Goal: Task Accomplishment & Management: Use online tool/utility

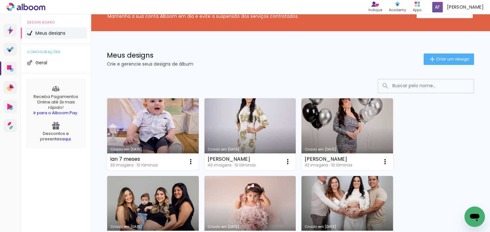
scroll to position [26, 0]
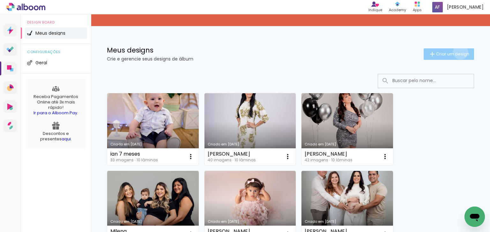
click at [455, 52] on span "Criar um design" at bounding box center [452, 54] width 33 height 4
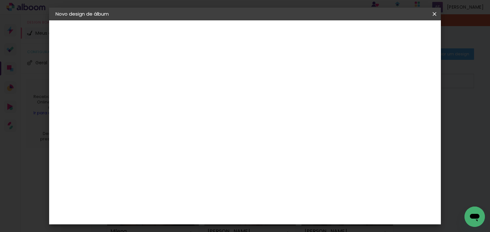
click at [160, 88] on input at bounding box center [160, 86] width 0 height 10
type input "[PERSON_NAME]"
type paper-input "[PERSON_NAME]"
click at [225, 36] on paper-button "Avançar" at bounding box center [209, 33] width 31 height 11
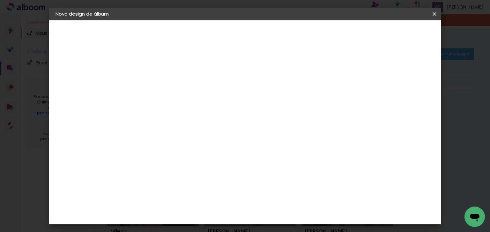
click at [178, 156] on div "ArtCollor" at bounding box center [166, 157] width 23 height 5
click at [279, 30] on paper-button "Avançar" at bounding box center [263, 33] width 31 height 11
click at [185, 106] on input "text" at bounding box center [172, 111] width 25 height 10
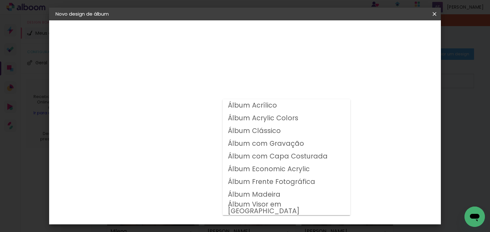
click at [0, 0] on slot "Álbum Clássico" at bounding box center [0, 0] width 0 height 0
type input "Álbum Clássico"
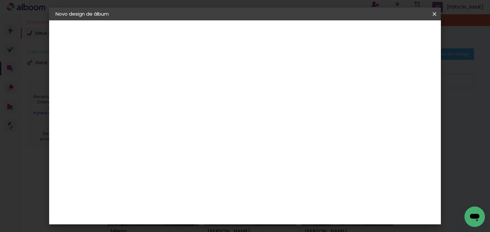
scroll to position [77, 0]
drag, startPoint x: 251, startPoint y: 157, endPoint x: 255, endPoint y: 156, distance: 4.3
click at [203, 174] on span "20 × 20" at bounding box center [188, 180] width 30 height 13
click at [0, 0] on slot "Avançar" at bounding box center [0, 0] width 0 height 0
click at [0, 0] on slot "Mostrar sangria" at bounding box center [0, 0] width 0 height 0
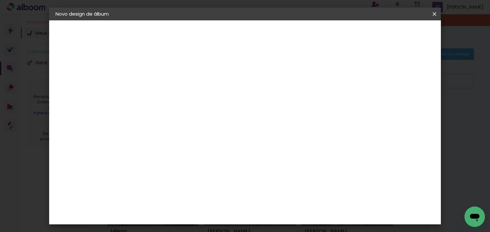
type paper-checkbox "on"
type input "3"
type paper-input "3"
click at [163, 67] on input "3" at bounding box center [155, 69] width 22 height 8
type input "2"
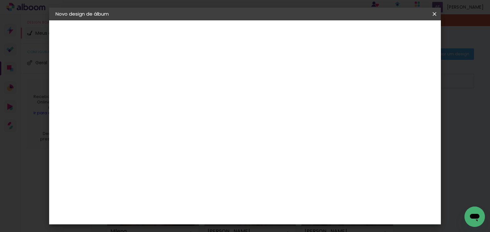
type paper-input "2"
click at [162, 70] on input "2" at bounding box center [155, 69] width 22 height 8
type input "1"
type paper-input "1"
click at [162, 70] on input "1" at bounding box center [155, 69] width 22 height 8
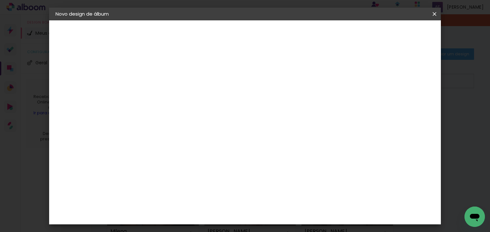
click at [331, 32] on span "Iniciar design" at bounding box center [316, 34] width 29 height 4
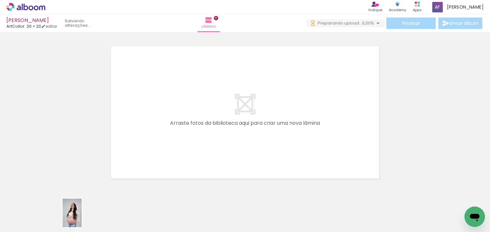
drag, startPoint x: 74, startPoint y: 216, endPoint x: 82, endPoint y: 218, distance: 8.2
click at [75, 218] on iron-image at bounding box center [64, 211] width 22 height 33
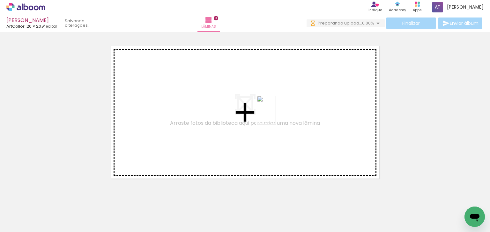
drag, startPoint x: 357, startPoint y: 217, endPoint x: 276, endPoint y: 115, distance: 130.4
click at [276, 115] on quentale-workspace at bounding box center [245, 116] width 490 height 232
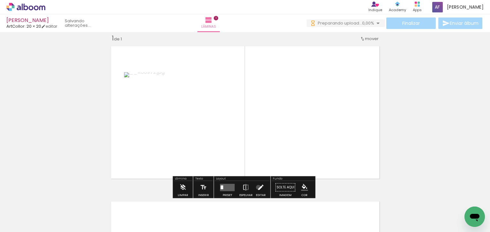
click at [257, 188] on iron-icon at bounding box center [260, 187] width 7 height 13
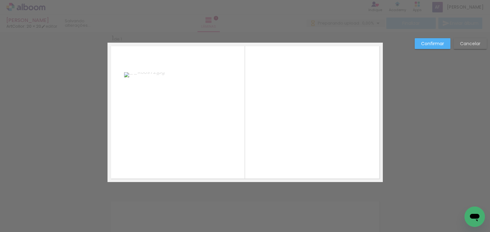
click at [167, 117] on quentale-photo at bounding box center [150, 112] width 53 height 80
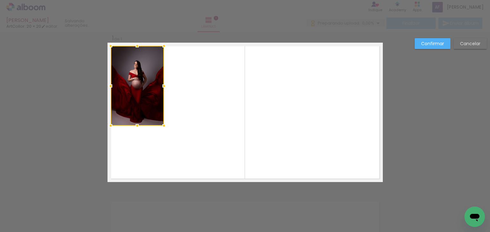
drag, startPoint x: 152, startPoint y: 106, endPoint x: 138, endPoint y: 79, distance: 29.8
click at [138, 79] on div at bounding box center [137, 86] width 53 height 80
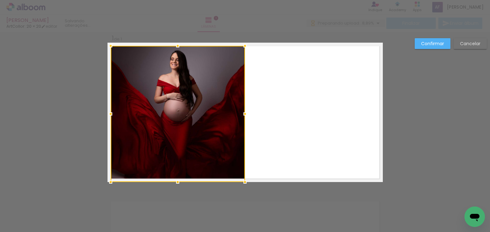
drag, startPoint x: 164, startPoint y: 126, endPoint x: 245, endPoint y: 184, distance: 99.9
click at [245, 184] on div at bounding box center [245, 182] width 13 height 13
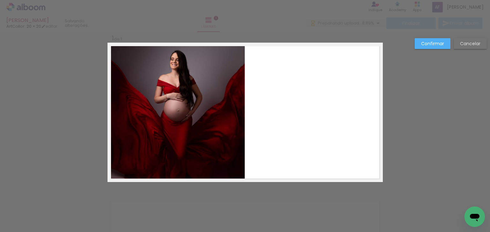
click at [200, 209] on div "Confirmar Cancelar" at bounding box center [245, 187] width 490 height 327
click at [0, 0] on slot "Confirmar" at bounding box center [0, 0] width 0 height 0
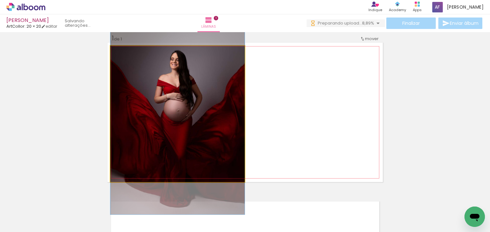
click at [214, 107] on quentale-photo at bounding box center [177, 114] width 134 height 136
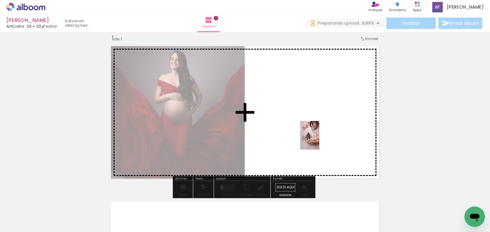
drag, startPoint x: 318, startPoint y: 218, endPoint x: 319, endPoint y: 140, distance: 77.8
click at [319, 140] on quentale-workspace at bounding box center [245, 116] width 490 height 232
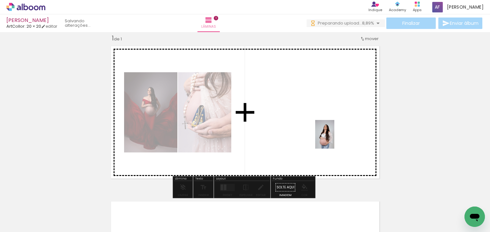
drag, startPoint x: 86, startPoint y: 210, endPoint x: 339, endPoint y: 137, distance: 262.8
click at [339, 137] on quentale-workspace at bounding box center [245, 116] width 490 height 232
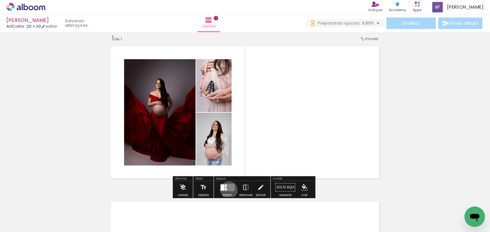
click at [227, 190] on quentale-layouter at bounding box center [227, 187] width 15 height 7
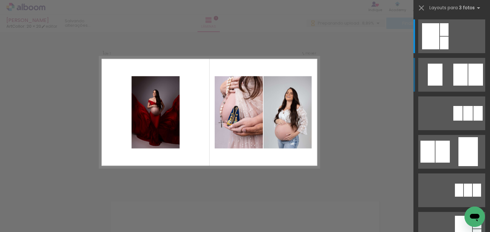
click at [449, 53] on quentale-layouter at bounding box center [451, 36] width 67 height 34
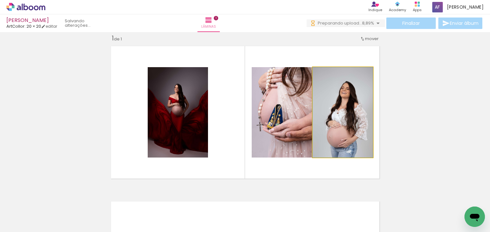
click at [346, 126] on quentale-photo at bounding box center [343, 112] width 60 height 91
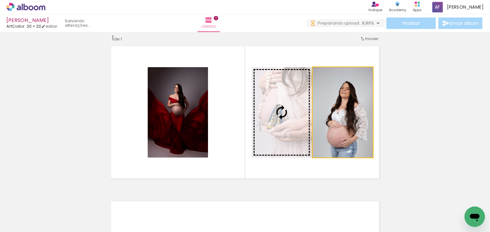
drag, startPoint x: 350, startPoint y: 117, endPoint x: 300, endPoint y: 115, distance: 49.5
click at [0, 0] on slot at bounding box center [0, 0] width 0 height 0
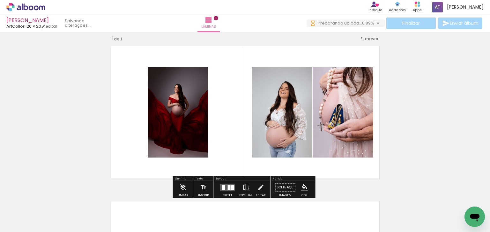
click at [206, 119] on quentale-layouter at bounding box center [244, 113] width 275 height 140
click at [194, 117] on quentale-photo at bounding box center [178, 112] width 60 height 91
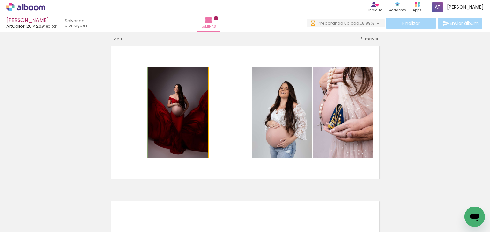
drag, startPoint x: 176, startPoint y: 111, endPoint x: 159, endPoint y: 101, distance: 19.6
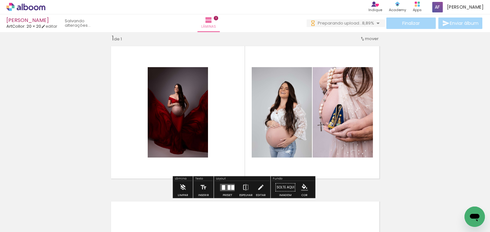
click at [173, 102] on quentale-photo at bounding box center [178, 112] width 60 height 91
drag, startPoint x: 262, startPoint y: 186, endPoint x: 222, endPoint y: 151, distance: 53.1
click at [261, 186] on iron-icon at bounding box center [260, 187] width 7 height 13
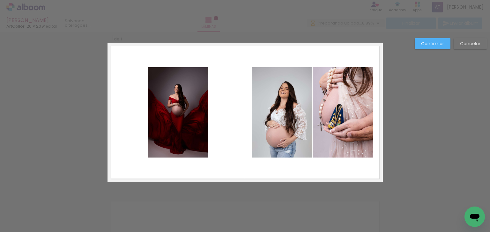
click at [195, 129] on quentale-photo at bounding box center [178, 112] width 60 height 91
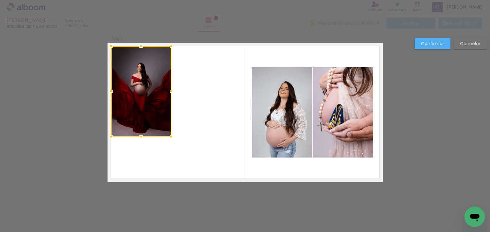
drag, startPoint x: 176, startPoint y: 103, endPoint x: 158, endPoint y: 97, distance: 18.5
click at [139, 82] on div at bounding box center [141, 91] width 60 height 91
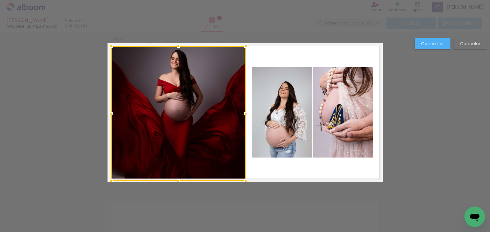
drag, startPoint x: 171, startPoint y: 138, endPoint x: 245, endPoint y: 186, distance: 88.5
click at [245, 186] on div at bounding box center [245, 181] width 13 height 13
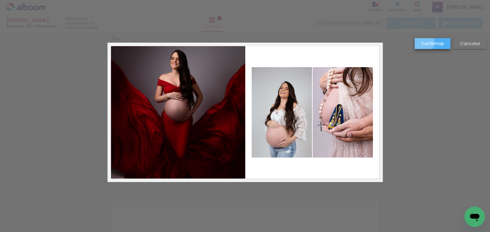
click at [420, 42] on paper-button "Confirmar" at bounding box center [433, 43] width 36 height 11
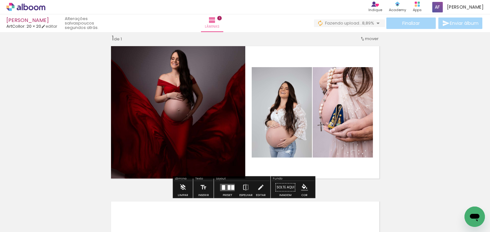
drag, startPoint x: 259, startPoint y: 187, endPoint x: 247, endPoint y: 172, distance: 19.1
click at [259, 187] on iron-icon at bounding box center [260, 187] width 7 height 13
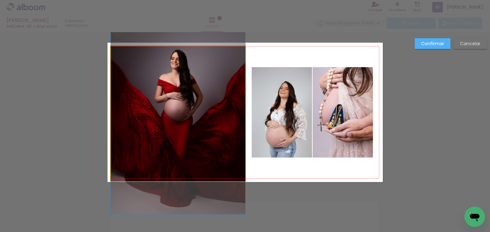
click at [230, 154] on quentale-photo at bounding box center [178, 113] width 135 height 135
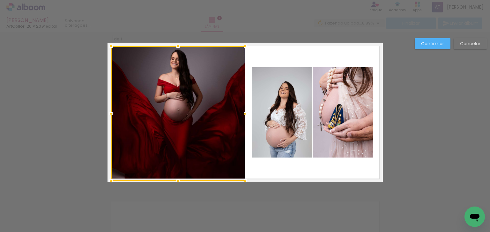
click at [243, 111] on div at bounding box center [245, 113] width 13 height 13
click at [0, 0] on slot "Confirmar" at bounding box center [0, 0] width 0 height 0
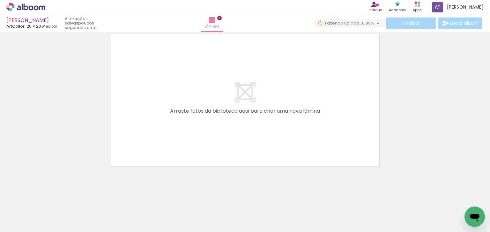
scroll to position [0, 0]
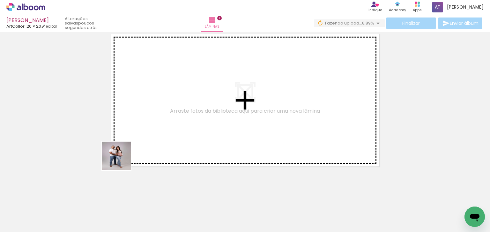
drag, startPoint x: 119, startPoint y: 167, endPoint x: 129, endPoint y: 146, distance: 23.8
click at [129, 146] on quentale-workspace at bounding box center [245, 116] width 490 height 232
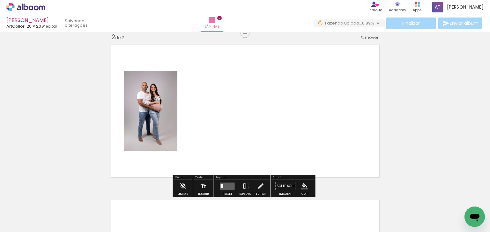
scroll to position [164, 0]
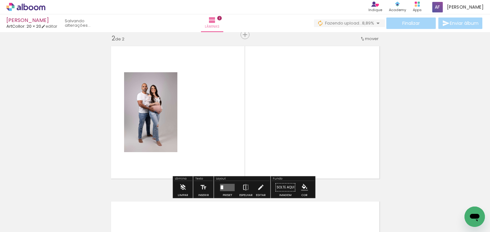
drag, startPoint x: 139, startPoint y: 210, endPoint x: 166, endPoint y: 172, distance: 46.5
click at [160, 146] on quentale-workspace at bounding box center [245, 116] width 490 height 232
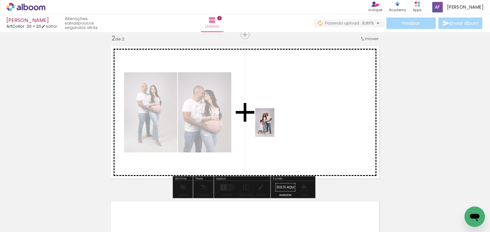
drag, startPoint x: 181, startPoint y: 211, endPoint x: 274, endPoint y: 128, distance: 124.9
click at [274, 128] on quentale-workspace at bounding box center [245, 116] width 490 height 232
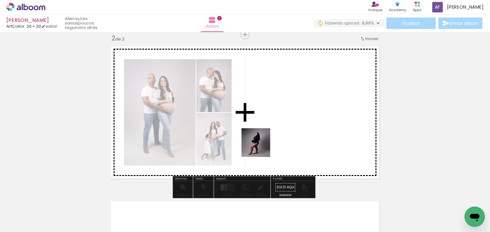
drag, startPoint x: 218, startPoint y: 209, endPoint x: 261, endPoint y: 148, distance: 74.5
click at [261, 148] on quentale-workspace at bounding box center [245, 116] width 490 height 232
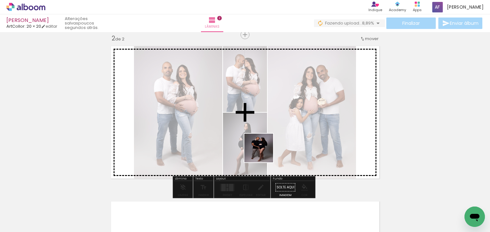
drag, startPoint x: 256, startPoint y: 213, endPoint x: 277, endPoint y: 199, distance: 25.6
click at [263, 153] on quentale-workspace at bounding box center [245, 116] width 490 height 232
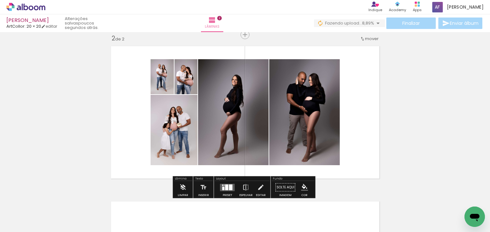
drag, startPoint x: 286, startPoint y: 212, endPoint x: 311, endPoint y: 160, distance: 57.6
click at [311, 160] on quentale-workspace at bounding box center [245, 116] width 490 height 232
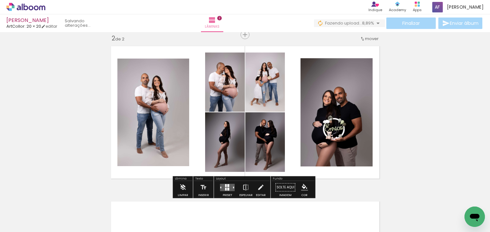
click at [225, 187] on quentale-layouter at bounding box center [227, 187] width 15 height 7
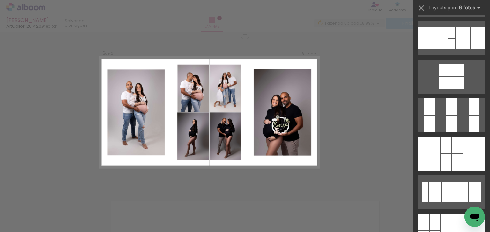
scroll to position [128, 0]
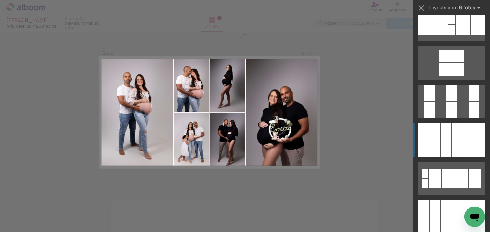
click at [432, 35] on div at bounding box center [425, 25] width 14 height 22
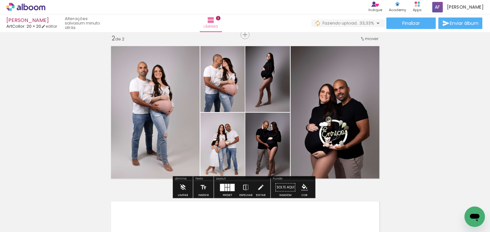
click at [412, 121] on div "Inserir lâmina 1 de 2 Inserir lâmina 2 de 2" at bounding box center [245, 104] width 490 height 467
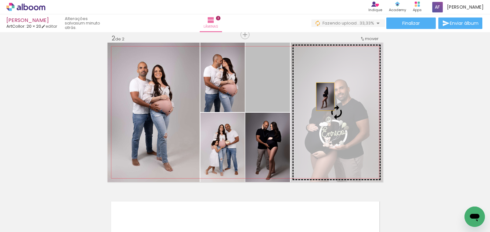
drag, startPoint x: 284, startPoint y: 82, endPoint x: 337, endPoint y: 101, distance: 56.6
click at [0, 0] on slot at bounding box center [0, 0] width 0 height 0
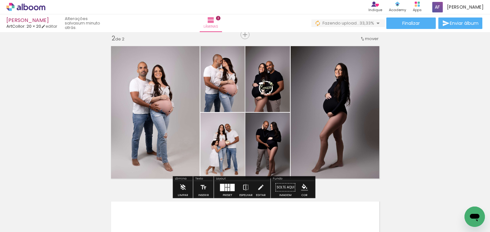
click at [397, 115] on div "Inserir lâmina 1 de 2 Inserir lâmina 2 de 2" at bounding box center [245, 104] width 490 height 467
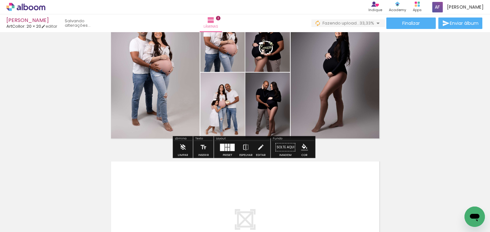
scroll to position [280, 0]
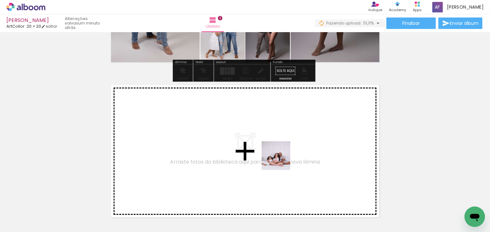
drag, startPoint x: 283, startPoint y: 212, endPoint x: 281, endPoint y: 161, distance: 51.7
click at [281, 161] on quentale-workspace at bounding box center [245, 116] width 490 height 232
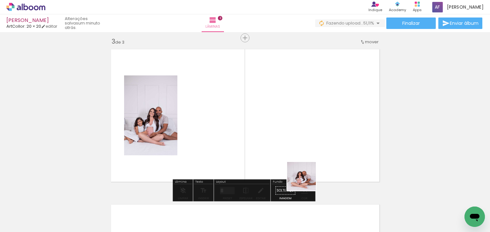
scroll to position [319, 0]
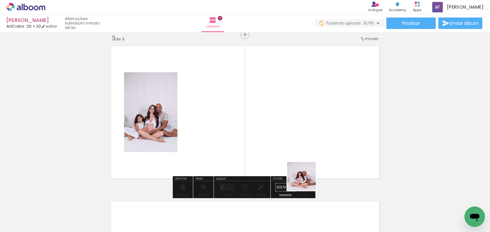
drag, startPoint x: 307, startPoint y: 203, endPoint x: 296, endPoint y: 138, distance: 66.7
click at [296, 138] on quentale-workspace at bounding box center [245, 116] width 490 height 232
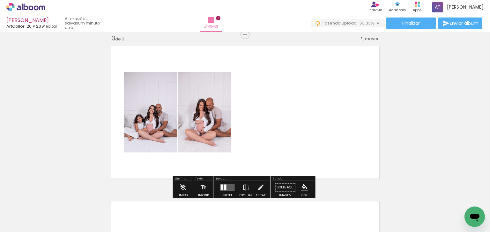
click at [226, 186] on quentale-layouter at bounding box center [227, 187] width 15 height 7
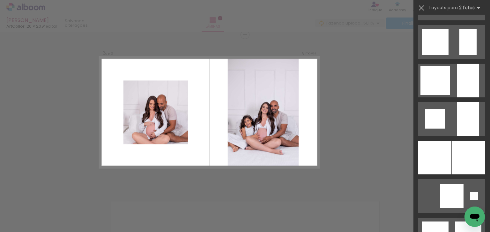
scroll to position [536, 0]
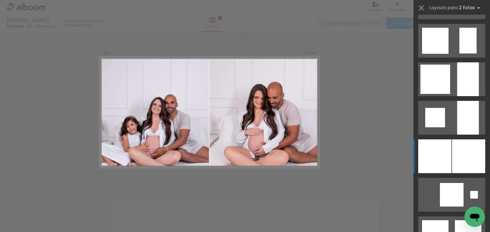
click at [446, 145] on div at bounding box center [434, 157] width 33 height 34
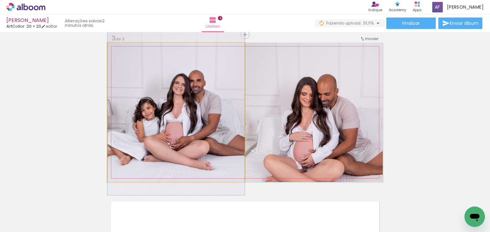
drag, startPoint x: 186, startPoint y: 96, endPoint x: 183, endPoint y: 76, distance: 20.0
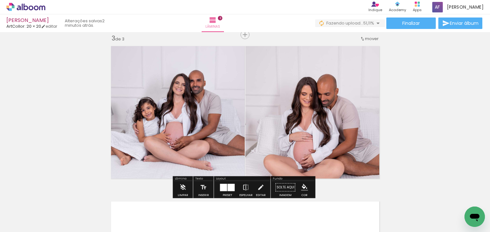
click at [312, 118] on quentale-photo at bounding box center [313, 113] width 137 height 140
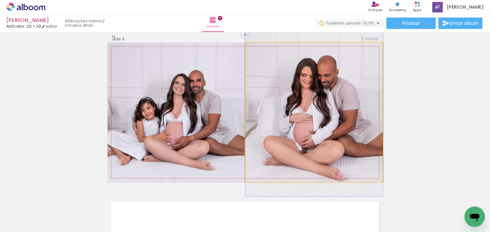
drag, startPoint x: 320, startPoint y: 133, endPoint x: 324, endPoint y: 115, distance: 18.2
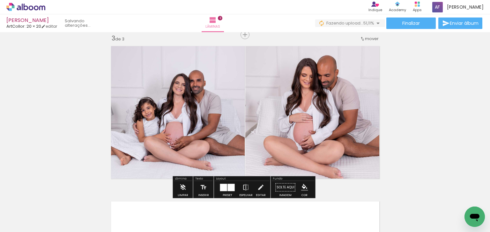
click at [400, 107] on div "Inserir lâmina 1 de 3 Inserir lâmina 2 de 3 Inserir lâmina 3 de 3" at bounding box center [245, 26] width 490 height 623
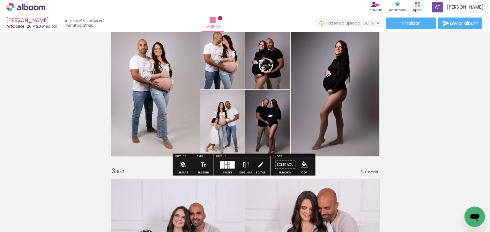
scroll to position [181, 0]
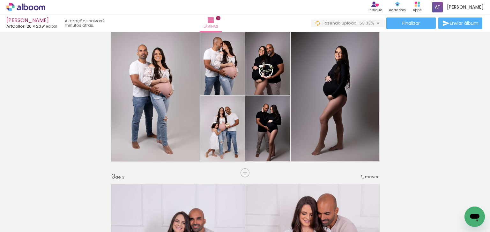
click at [183, 171] on div "Inserir lâmina 1 de 3 Inserir lâmina 2 de 3 Inserir lâmina 3 de 3" at bounding box center [245, 165] width 490 height 623
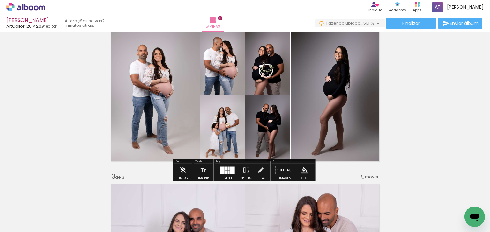
click at [182, 169] on iron-icon at bounding box center [182, 170] width 7 height 13
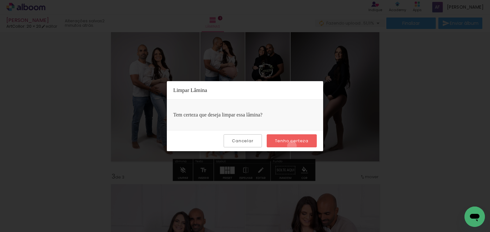
drag, startPoint x: 293, startPoint y: 146, endPoint x: 294, endPoint y: 141, distance: 5.3
click at [293, 145] on paper-button "Tenho certeza" at bounding box center [292, 141] width 50 height 13
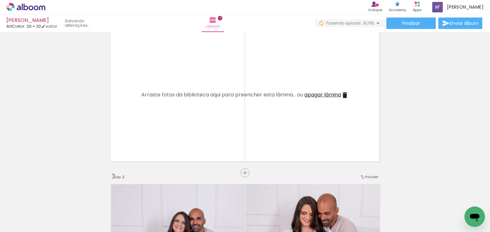
click at [294, 141] on quentale-layouter at bounding box center [244, 96] width 275 height 140
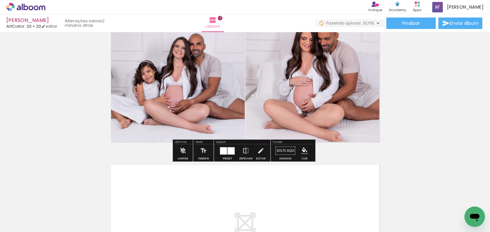
scroll to position [410, 0]
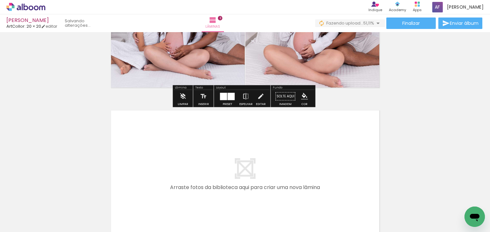
drag, startPoint x: 181, startPoint y: 101, endPoint x: 217, endPoint y: 106, distance: 37.1
click at [182, 101] on iron-icon at bounding box center [182, 96] width 7 height 13
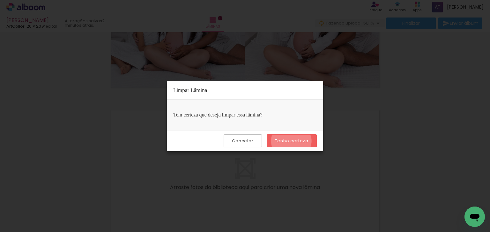
click at [0, 0] on slot "Tenho certeza" at bounding box center [0, 0] width 0 height 0
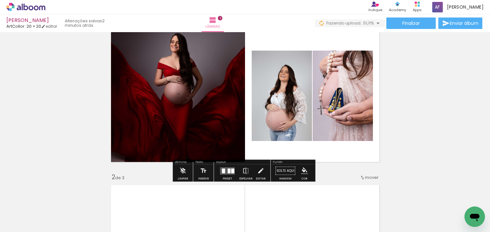
scroll to position [26, 0]
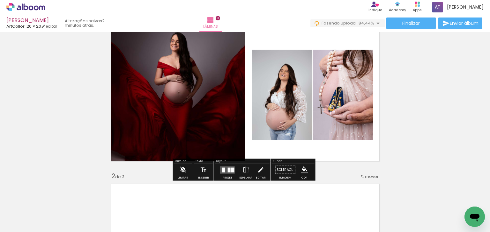
click at [188, 172] on paper-button "Limpar" at bounding box center [183, 172] width 14 height 16
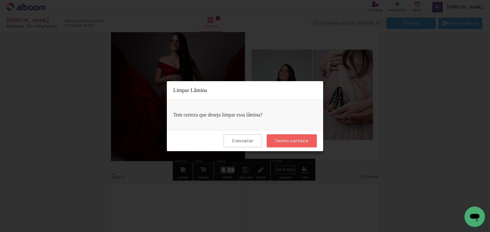
click at [0, 0] on slot "Tenho certeza" at bounding box center [0, 0] width 0 height 0
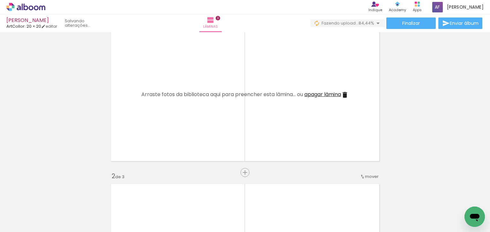
scroll to position [0, 0]
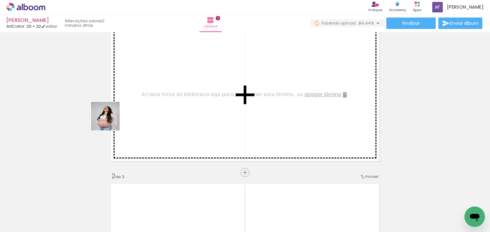
drag, startPoint x: 110, startPoint y: 121, endPoint x: 125, endPoint y: 136, distance: 21.4
click at [126, 94] on quentale-workspace at bounding box center [245, 116] width 490 height 232
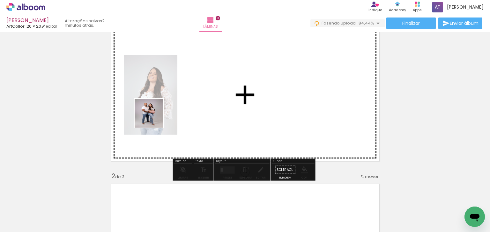
drag, startPoint x: 118, startPoint y: 179, endPoint x: 144, endPoint y: 197, distance: 32.2
click at [153, 122] on quentale-workspace at bounding box center [245, 116] width 490 height 232
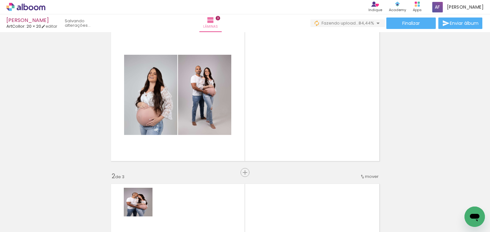
drag, startPoint x: 143, startPoint y: 207, endPoint x: 175, endPoint y: 211, distance: 32.4
click at [176, 150] on quentale-workspace at bounding box center [245, 116] width 490 height 232
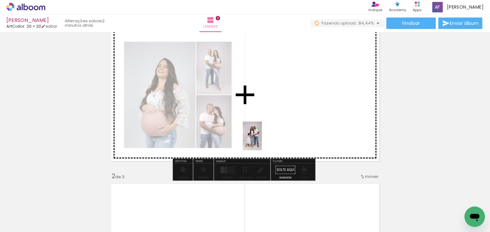
drag, startPoint x: 178, startPoint y: 212, endPoint x: 262, endPoint y: 141, distance: 110.0
click at [262, 141] on quentale-workspace at bounding box center [245, 116] width 490 height 232
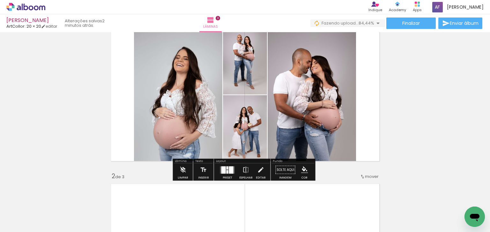
click at [222, 167] on div at bounding box center [223, 169] width 4 height 7
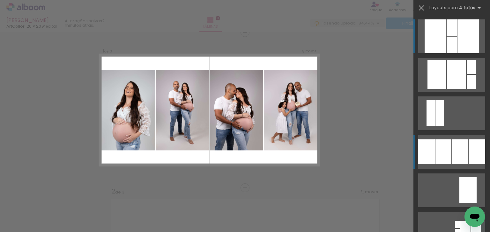
scroll to position [8, 0]
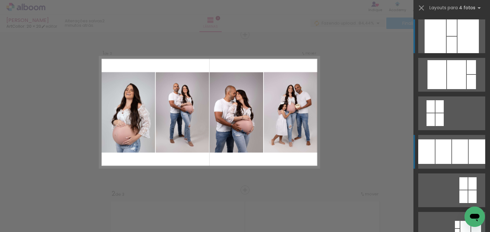
click at [447, 89] on div at bounding box center [456, 74] width 19 height 29
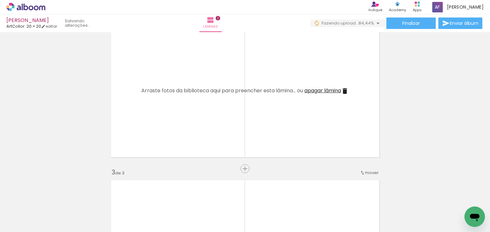
scroll to position [187, 0]
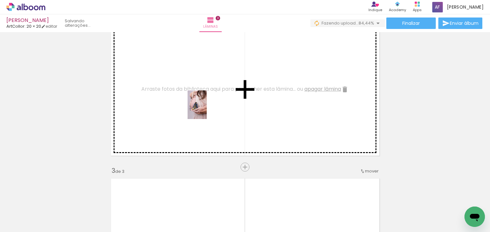
drag, startPoint x: 319, startPoint y: 219, endPoint x: 207, endPoint y: 110, distance: 157.0
click at [207, 110] on quentale-workspace at bounding box center [245, 116] width 490 height 232
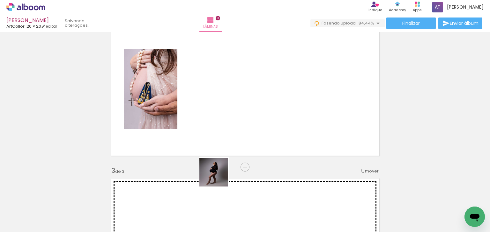
drag, startPoint x: 218, startPoint y: 177, endPoint x: 233, endPoint y: 202, distance: 28.9
click at [225, 152] on quentale-workspace at bounding box center [245, 116] width 490 height 232
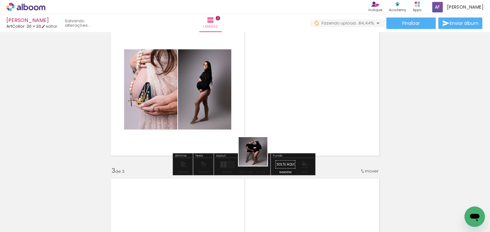
drag, startPoint x: 246, startPoint y: 213, endPoint x: 260, endPoint y: 151, distance: 63.5
click at [260, 150] on quentale-workspace at bounding box center [245, 116] width 490 height 232
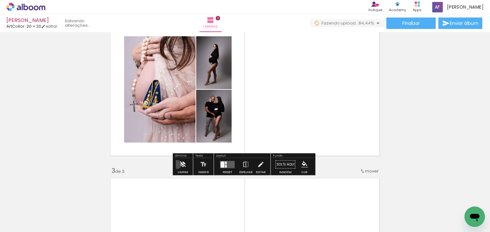
drag, startPoint x: 177, startPoint y: 165, endPoint x: 184, endPoint y: 163, distance: 7.0
click at [180, 163] on paper-button "Limpar" at bounding box center [183, 166] width 14 height 16
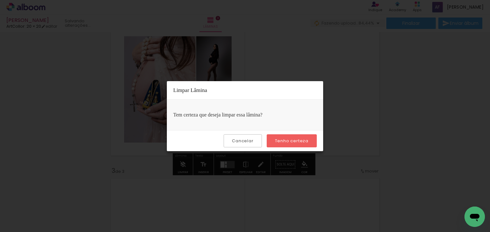
click at [0, 0] on slot "Tenho certeza" at bounding box center [0, 0] width 0 height 0
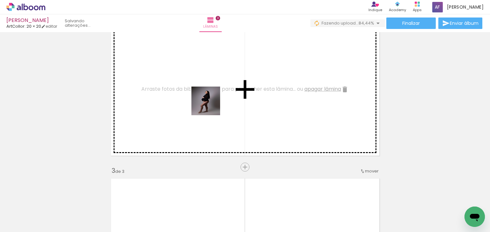
drag, startPoint x: 214, startPoint y: 182, endPoint x: 210, endPoint y: 106, distance: 76.3
click at [210, 106] on quentale-workspace at bounding box center [245, 116] width 490 height 232
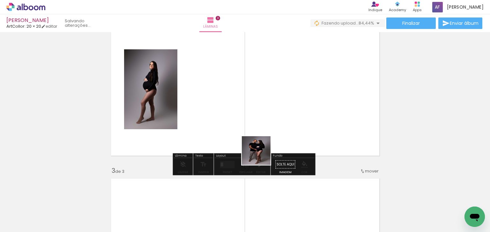
drag, startPoint x: 258, startPoint y: 215, endPoint x: 269, endPoint y: 189, distance: 28.3
click at [261, 156] on quentale-workspace at bounding box center [245, 116] width 490 height 232
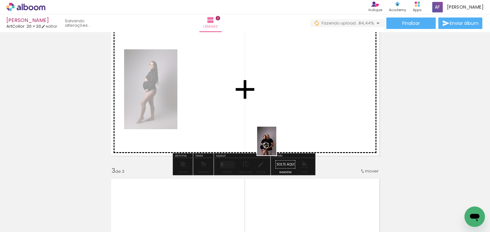
drag, startPoint x: 282, startPoint y: 214, endPoint x: 266, endPoint y: 165, distance: 51.8
click at [276, 146] on quentale-workspace at bounding box center [245, 116] width 490 height 232
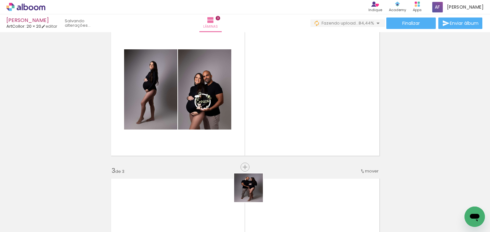
drag, startPoint x: 250, startPoint y: 209, endPoint x: 301, endPoint y: 166, distance: 66.8
click at [267, 128] on quentale-workspace at bounding box center [245, 116] width 490 height 232
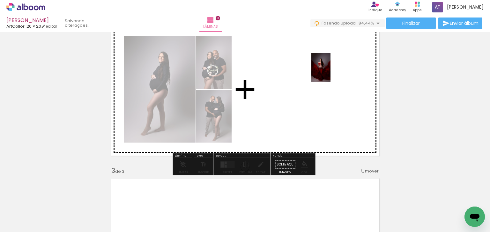
drag, startPoint x: 362, startPoint y: 214, endPoint x: 330, endPoint y: 73, distance: 143.8
click at [330, 73] on quentale-workspace at bounding box center [245, 116] width 490 height 232
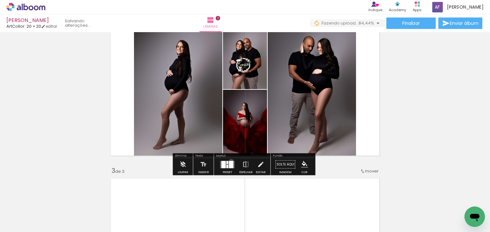
click at [230, 161] on div at bounding box center [231, 164] width 4 height 7
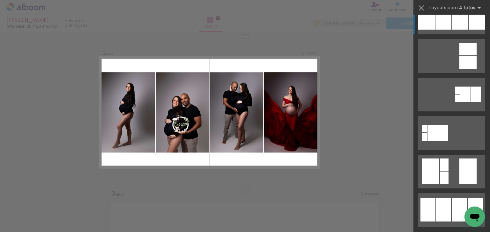
scroll to position [153, 0]
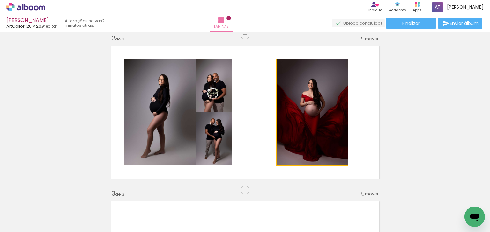
click at [329, 91] on quentale-photo at bounding box center [312, 112] width 71 height 106
drag, startPoint x: 324, startPoint y: 104, endPoint x: 311, endPoint y: 107, distance: 13.8
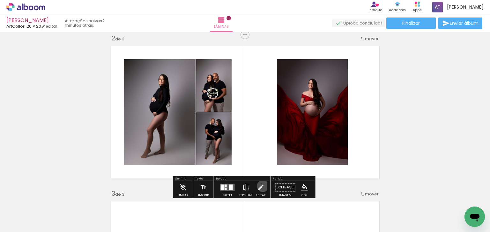
drag, startPoint x: 261, startPoint y: 186, endPoint x: 293, endPoint y: 145, distance: 52.5
click at [264, 183] on paper-button "Editar" at bounding box center [260, 189] width 13 height 16
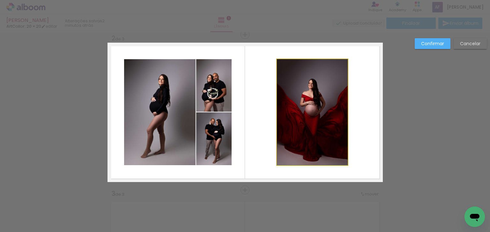
drag, startPoint x: 295, startPoint y: 139, endPoint x: 303, endPoint y: 111, distance: 29.3
click at [295, 139] on quentale-photo at bounding box center [312, 112] width 71 height 106
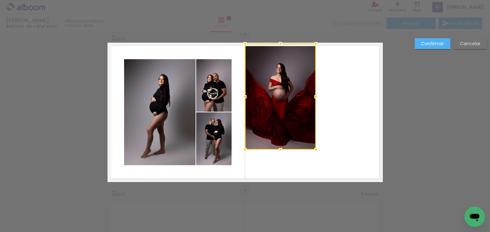
drag, startPoint x: 289, startPoint y: 98, endPoint x: 264, endPoint y: 85, distance: 28.0
click at [264, 85] on div at bounding box center [280, 97] width 71 height 106
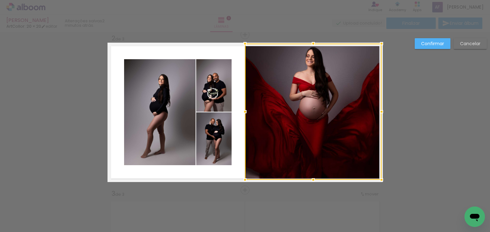
drag, startPoint x: 315, startPoint y: 153, endPoint x: 379, endPoint y: 186, distance: 72.3
click at [379, 186] on div at bounding box center [381, 180] width 13 height 13
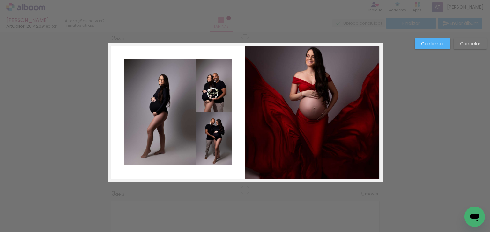
click at [0, 0] on slot "Confirmar" at bounding box center [0, 0] width 0 height 0
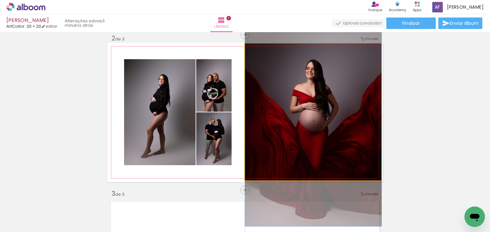
drag, startPoint x: 335, startPoint y: 85, endPoint x: 338, endPoint y: 98, distance: 13.6
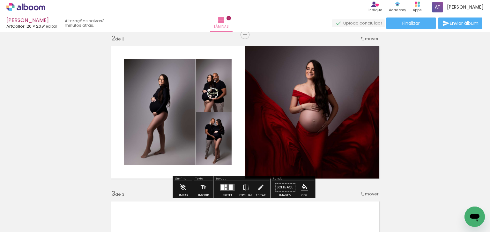
click at [423, 98] on div "Inserir lâmina 1 de 3 Inserir lâmina 2 de 3 Inserir lâmina 3 de 3" at bounding box center [245, 182] width 490 height 623
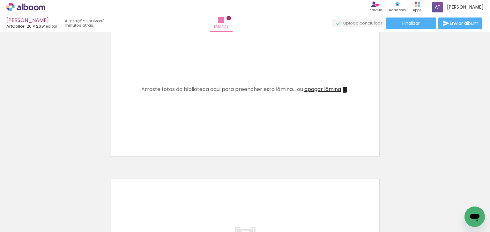
scroll to position [368, 0]
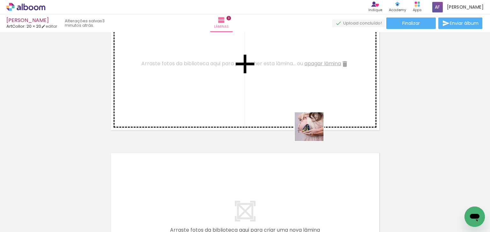
drag, startPoint x: 314, startPoint y: 132, endPoint x: 309, endPoint y: 99, distance: 33.1
click at [309, 99] on quentale-workspace at bounding box center [245, 116] width 490 height 232
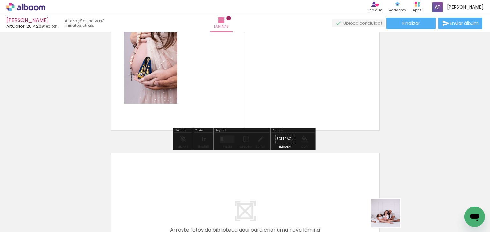
drag, startPoint x: 391, startPoint y: 221, endPoint x: 404, endPoint y: 201, distance: 24.3
click at [345, 121] on quentale-workspace at bounding box center [245, 116] width 490 height 232
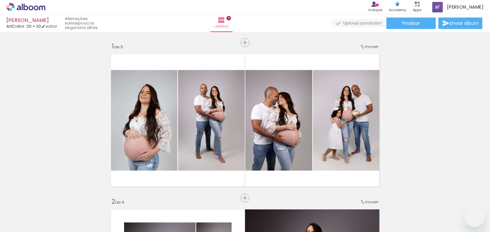
scroll to position [837, 0]
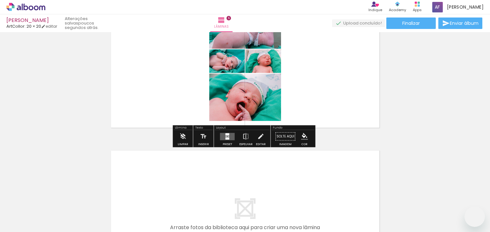
click at [226, 135] on quentale-layouter at bounding box center [227, 136] width 15 height 7
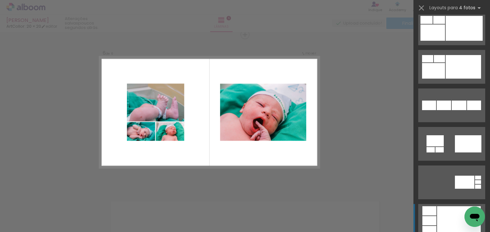
scroll to position [689, 0]
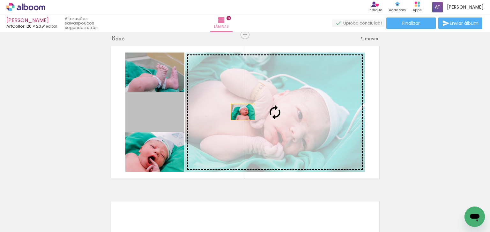
drag, startPoint x: 168, startPoint y: 110, endPoint x: 241, endPoint y: 112, distance: 72.7
click at [0, 0] on slot at bounding box center [0, 0] width 0 height 0
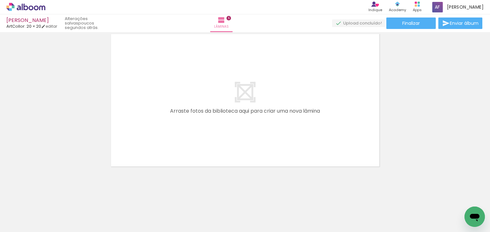
scroll to position [0, 407]
drag, startPoint x: 207, startPoint y: 213, endPoint x: 222, endPoint y: 191, distance: 27.1
click at [210, 140] on quentale-workspace at bounding box center [245, 116] width 490 height 232
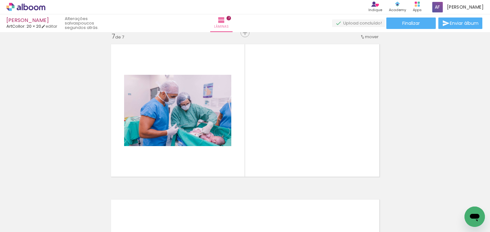
scroll to position [942, 0]
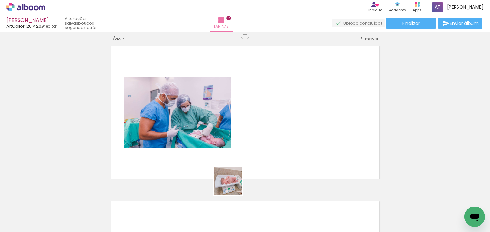
drag, startPoint x: 230, startPoint y: 206, endPoint x: 239, endPoint y: 159, distance: 47.7
click at [237, 158] on quentale-workspace at bounding box center [245, 116] width 490 height 232
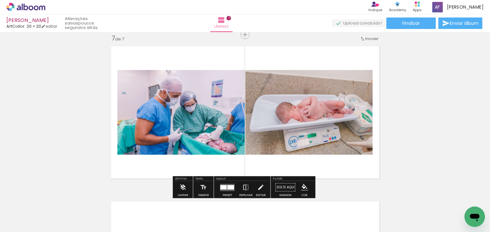
scroll to position [0, 697]
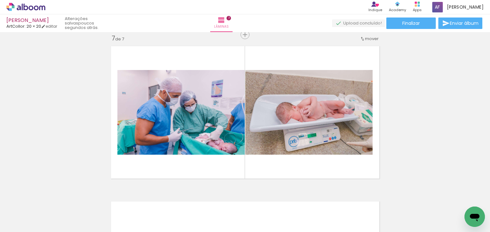
drag, startPoint x: 263, startPoint y: 214, endPoint x: 284, endPoint y: 164, distance: 54.9
click at [275, 148] on quentale-workspace at bounding box center [245, 116] width 490 height 232
